Goal: Check status

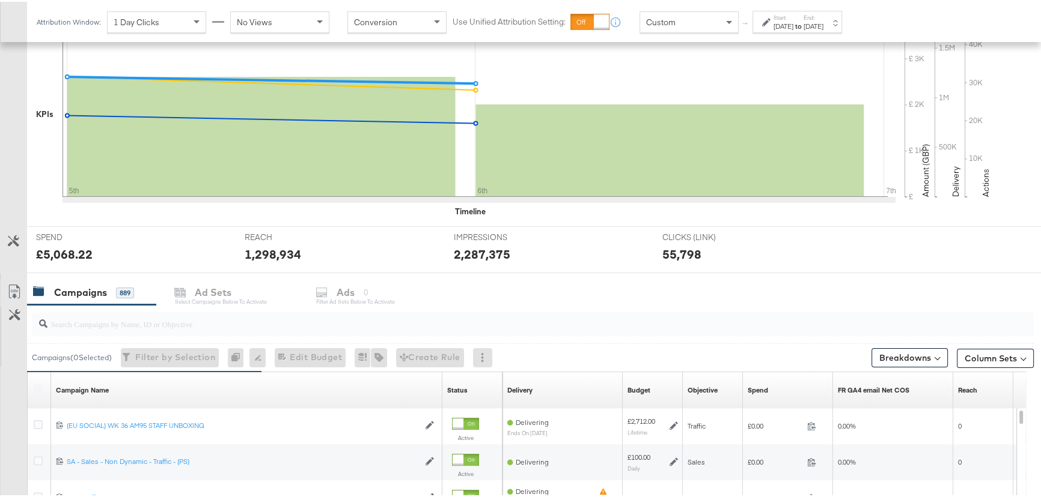
scroll to position [54, 0]
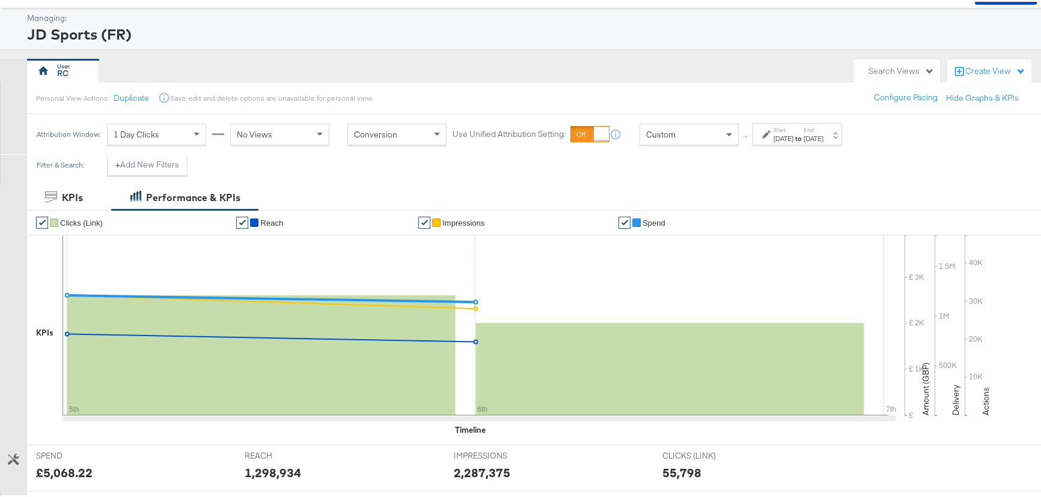
click at [793, 134] on div "[DATE]" at bounding box center [783, 137] width 20 height 10
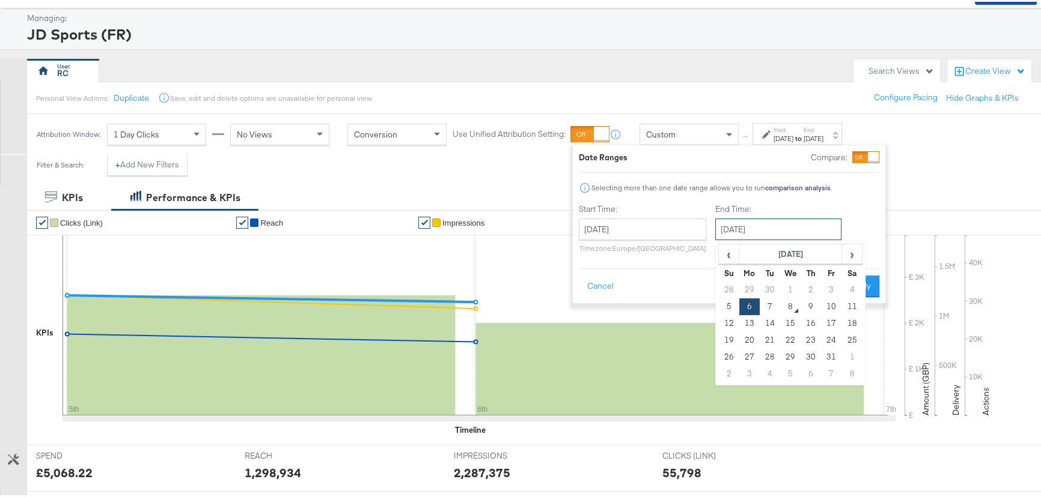
click at [735, 228] on input "October 6th 2025" at bounding box center [778, 228] width 126 height 22
click at [768, 300] on td "7" at bounding box center [769, 305] width 20 height 17
type input "October 7th 2025"
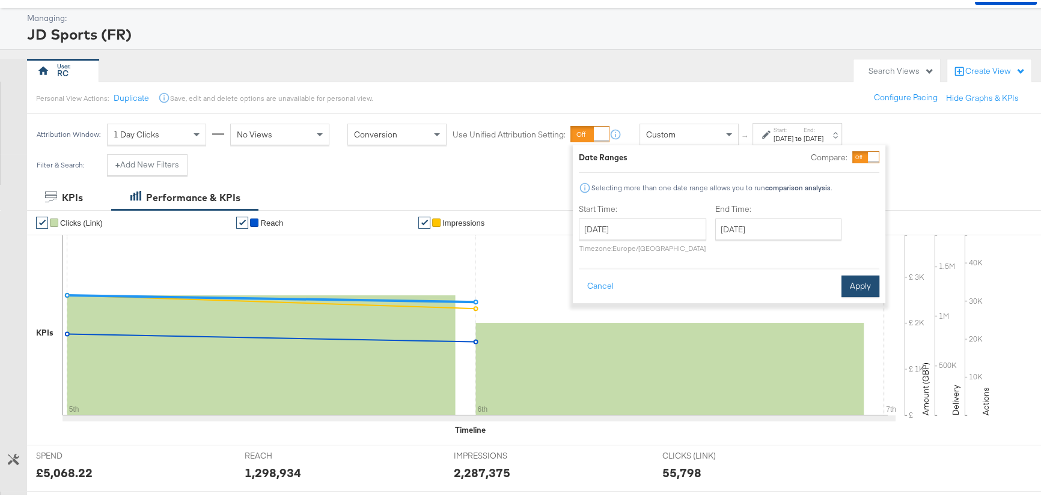
click at [863, 286] on button "Apply" at bounding box center [860, 285] width 38 height 22
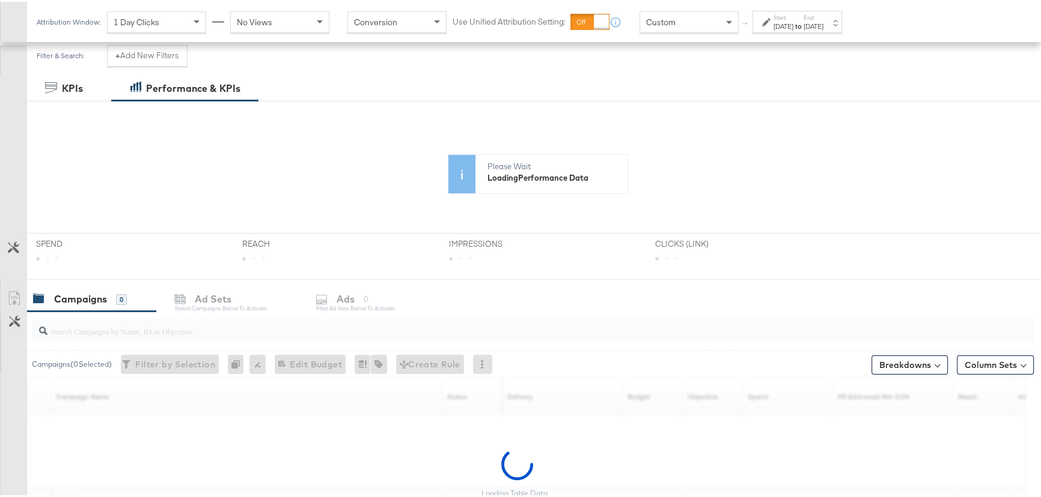
scroll to position [218, 0]
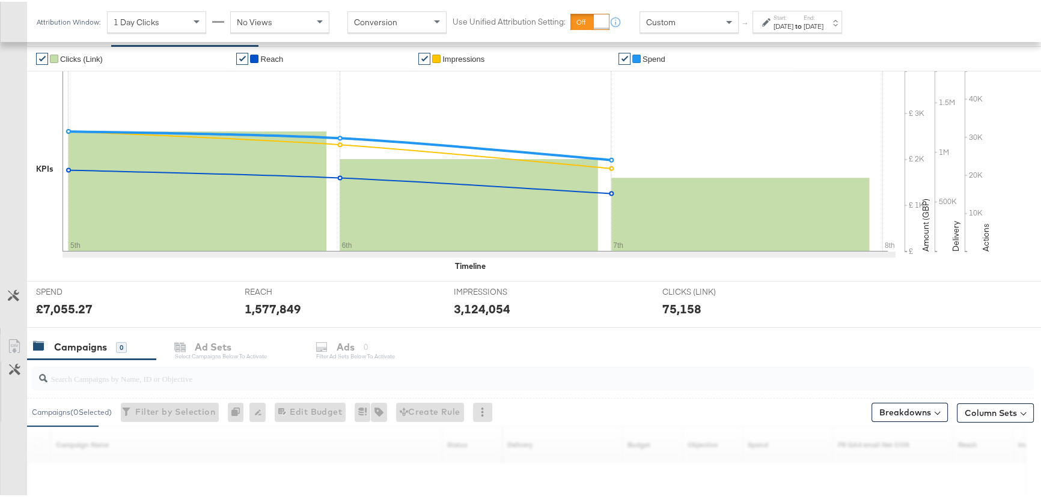
click at [108, 281] on div "SPEND SPEND £7,055.27" at bounding box center [131, 303] width 208 height 46
click at [90, 377] on input "search" at bounding box center [494, 372] width 895 height 23
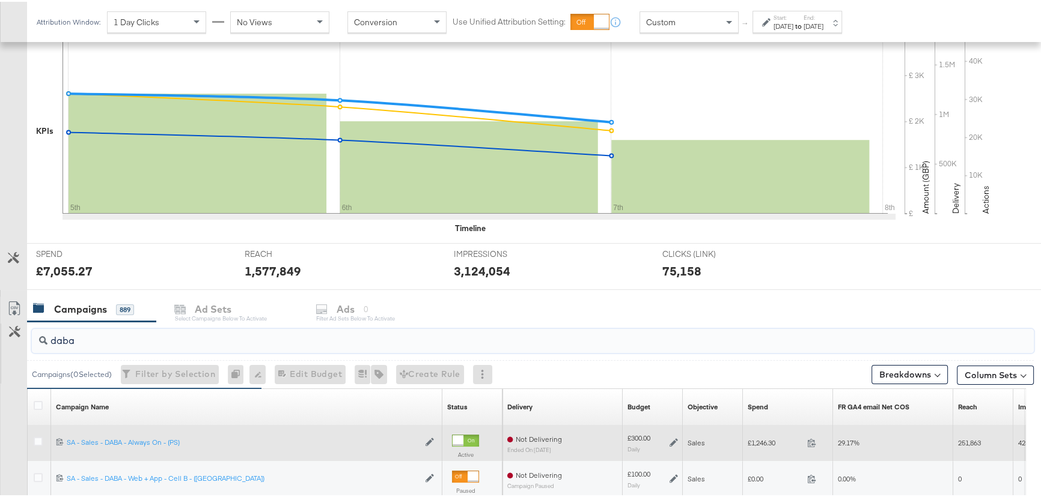
scroll to position [327, 0]
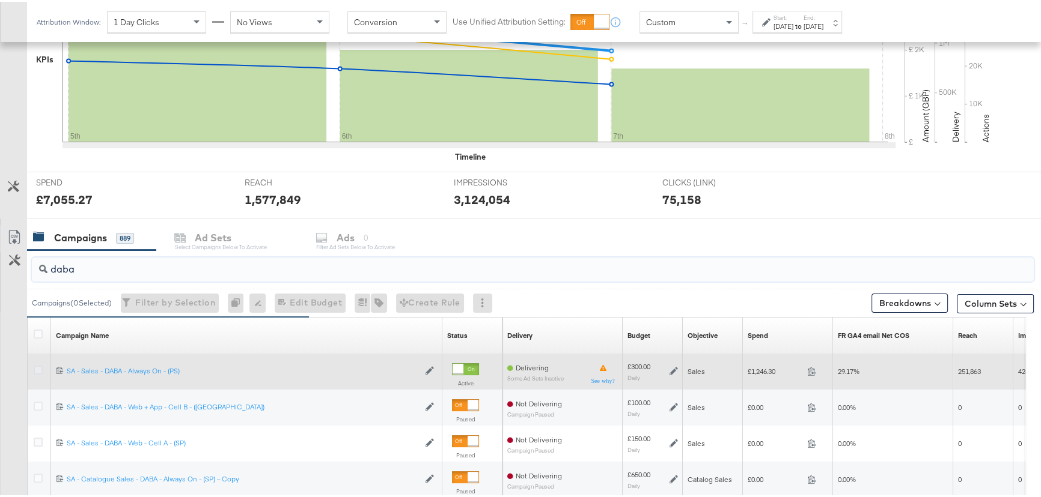
type input "daba"
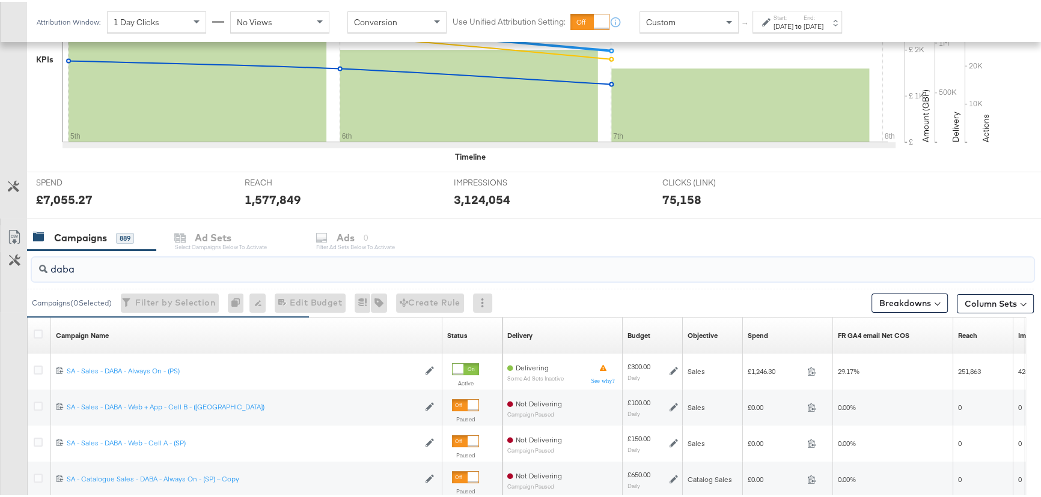
drag, startPoint x: 37, startPoint y: 367, endPoint x: 96, endPoint y: 311, distance: 81.2
click at [37, 367] on icon at bounding box center [38, 368] width 9 height 9
click at [0, 0] on input "checkbox" at bounding box center [0, 0] width 0 height 0
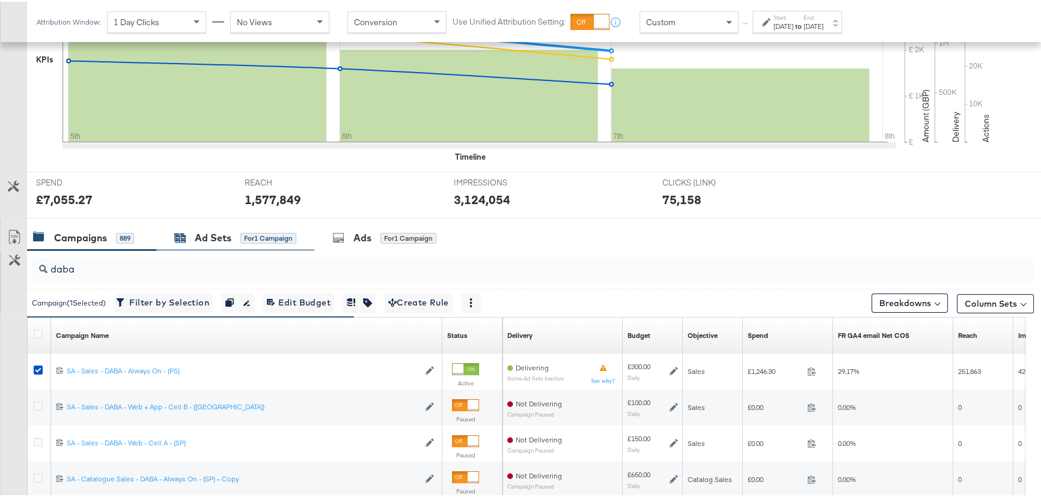
click at [221, 242] on div "Ad Sets" at bounding box center [213, 237] width 37 height 14
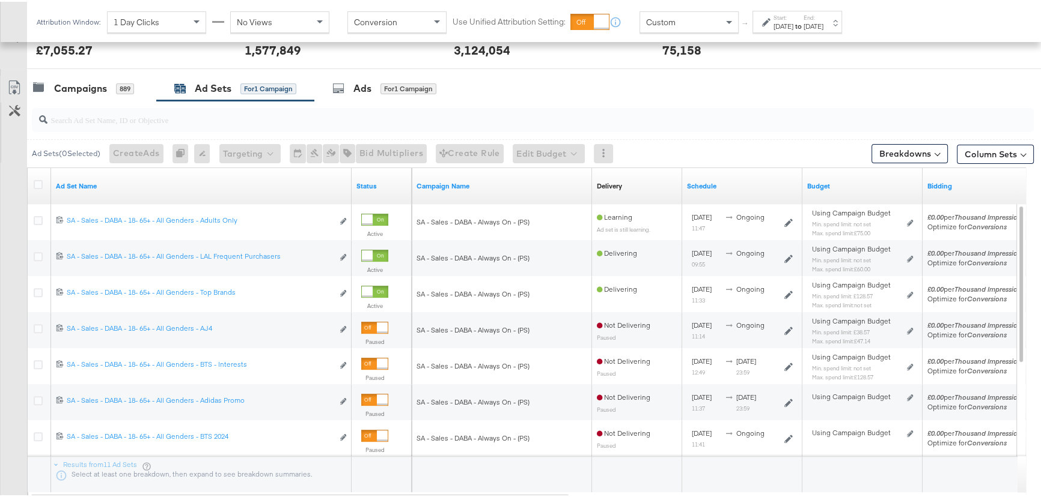
scroll to position [491, 0]
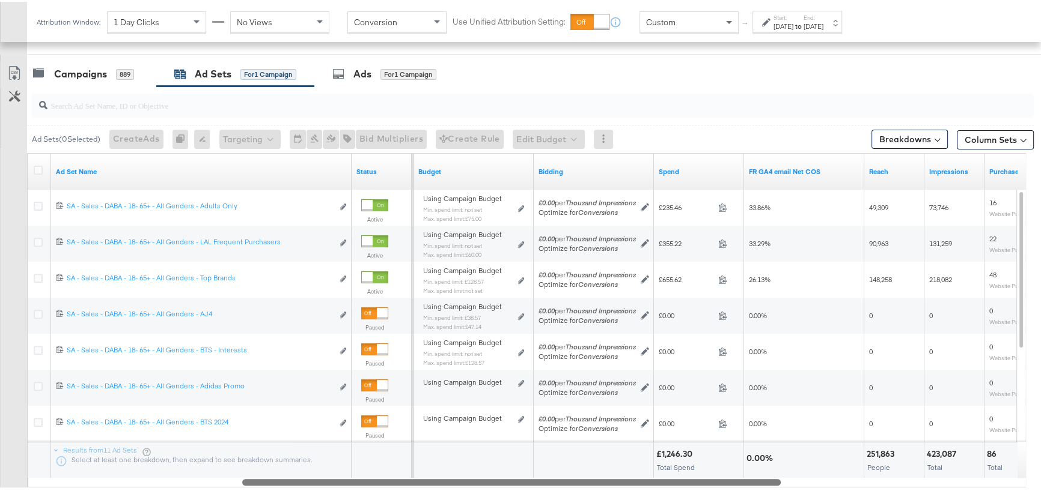
drag, startPoint x: 533, startPoint y: 479, endPoint x: 745, endPoint y: 467, distance: 212.4
click at [745, 467] on div "Ad Set Name Status Schedule Budget Bidding Spend FR GA4 email Net COS Reach Imp…" at bounding box center [526, 318] width 999 height 335
